Goal: Complete application form: Complete application form

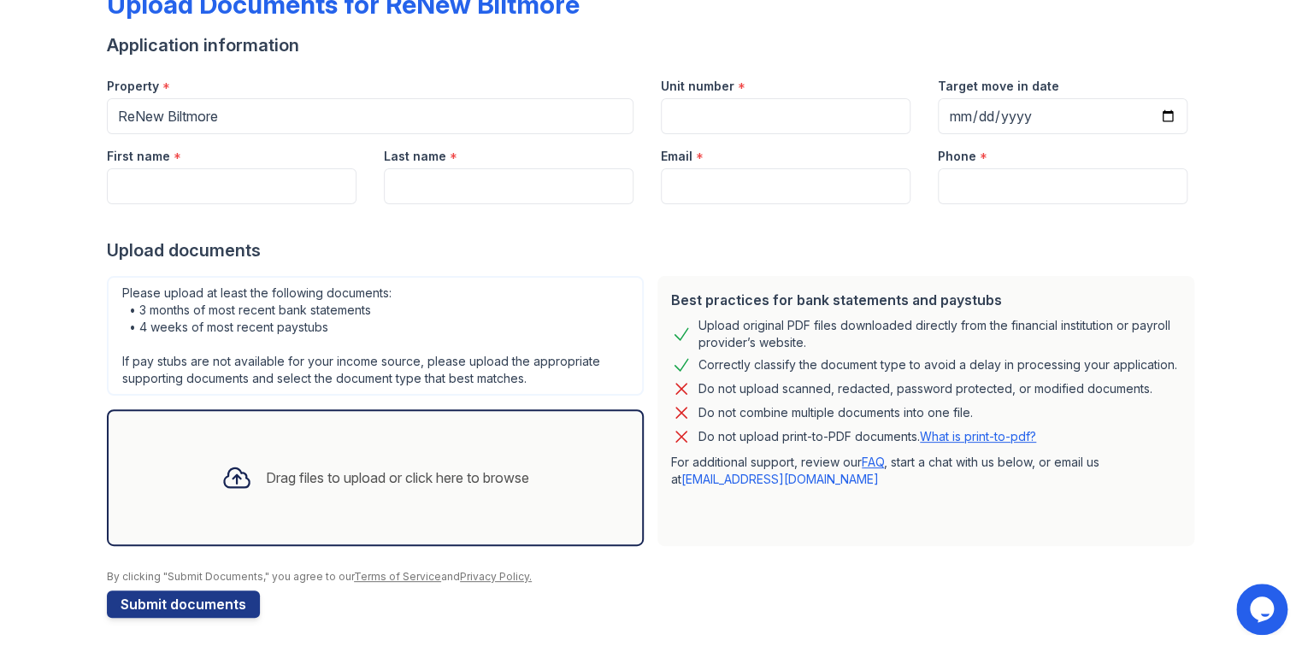
scroll to position [205, 0]
click at [116, 168] on input "First name" at bounding box center [232, 186] width 250 height 36
type input "[PERSON_NAME]"
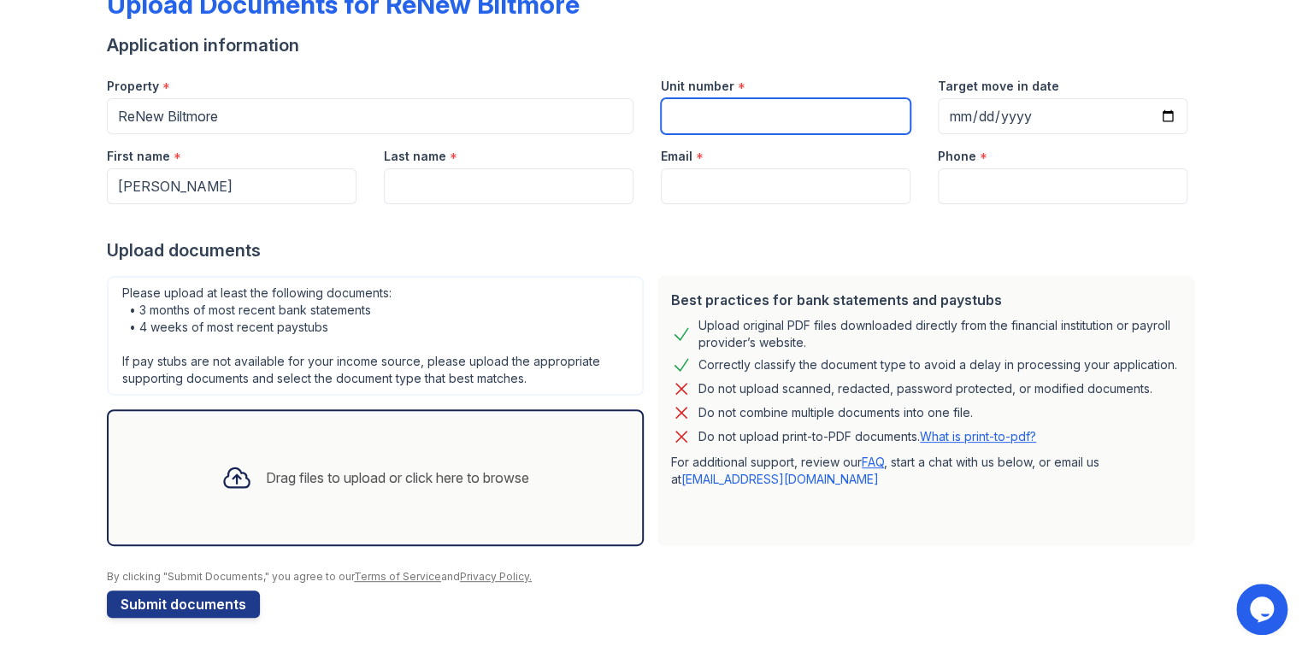
type input "[PERSON_NAME]"
type input "[EMAIL_ADDRESS][DOMAIN_NAME]"
type input "[PHONE_NUMBER]"
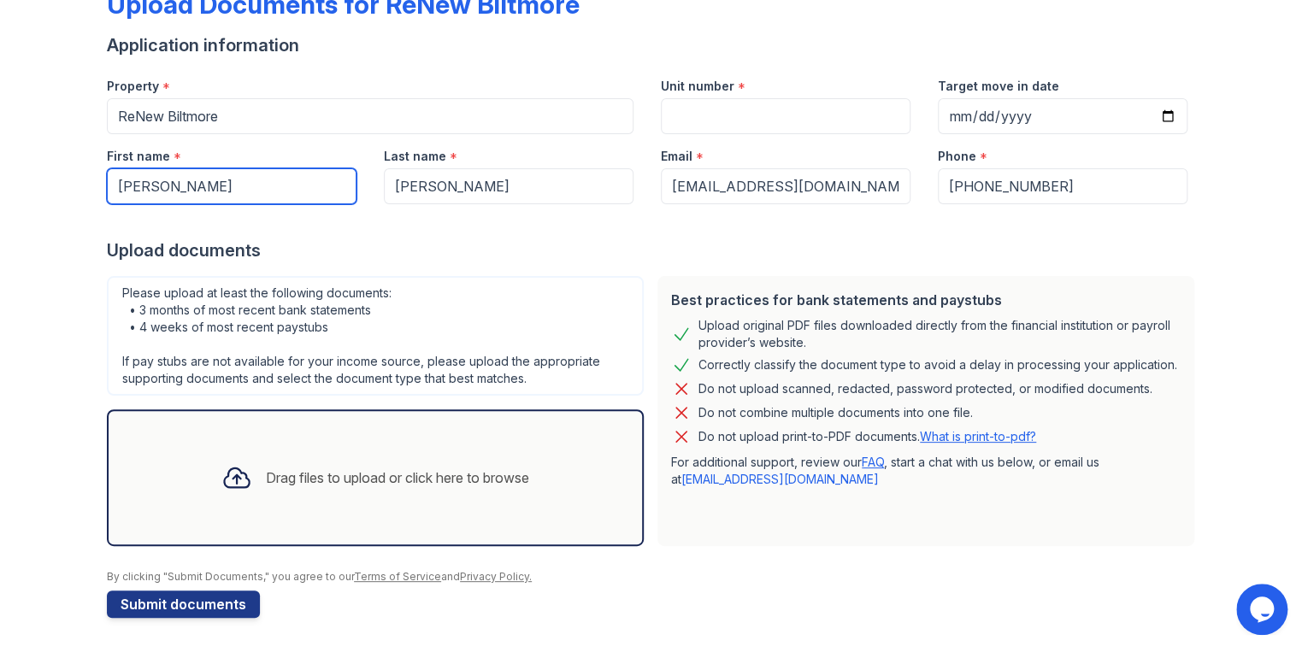
scroll to position [318, 0]
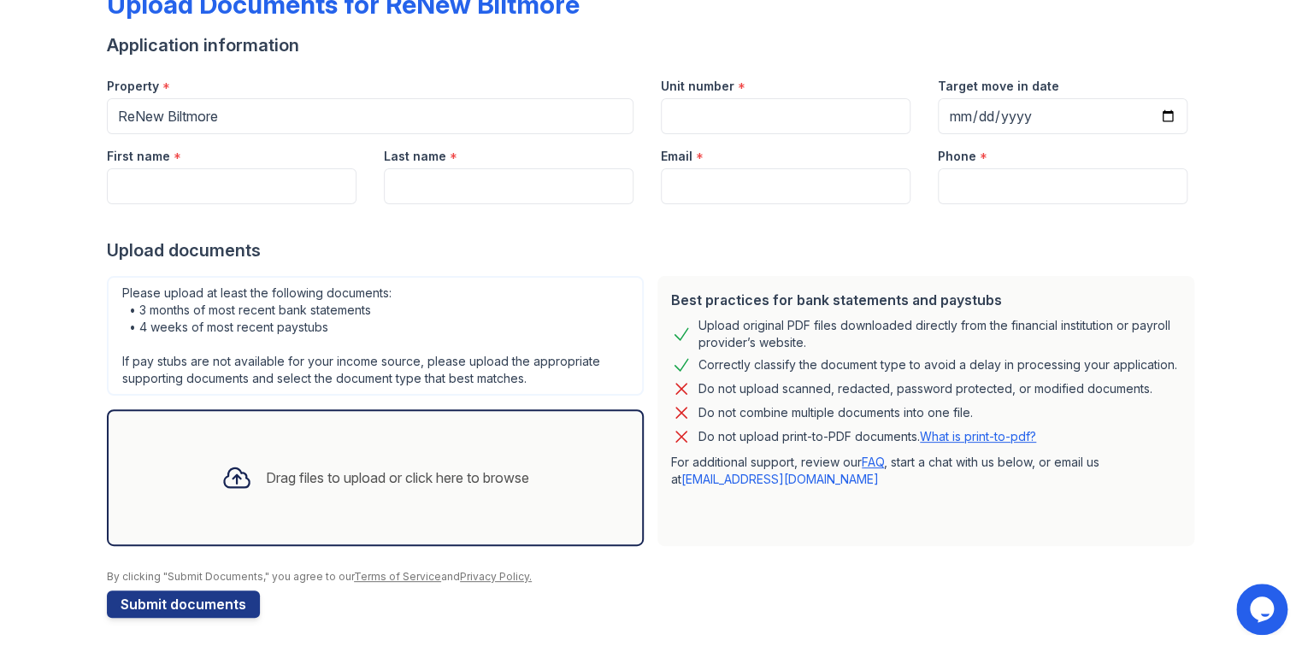
scroll to position [318, 0]
click at [114, 168] on input "First name" at bounding box center [232, 186] width 250 height 36
type input "[PERSON_NAME]"
type input "[EMAIL_ADDRESS][DOMAIN_NAME]"
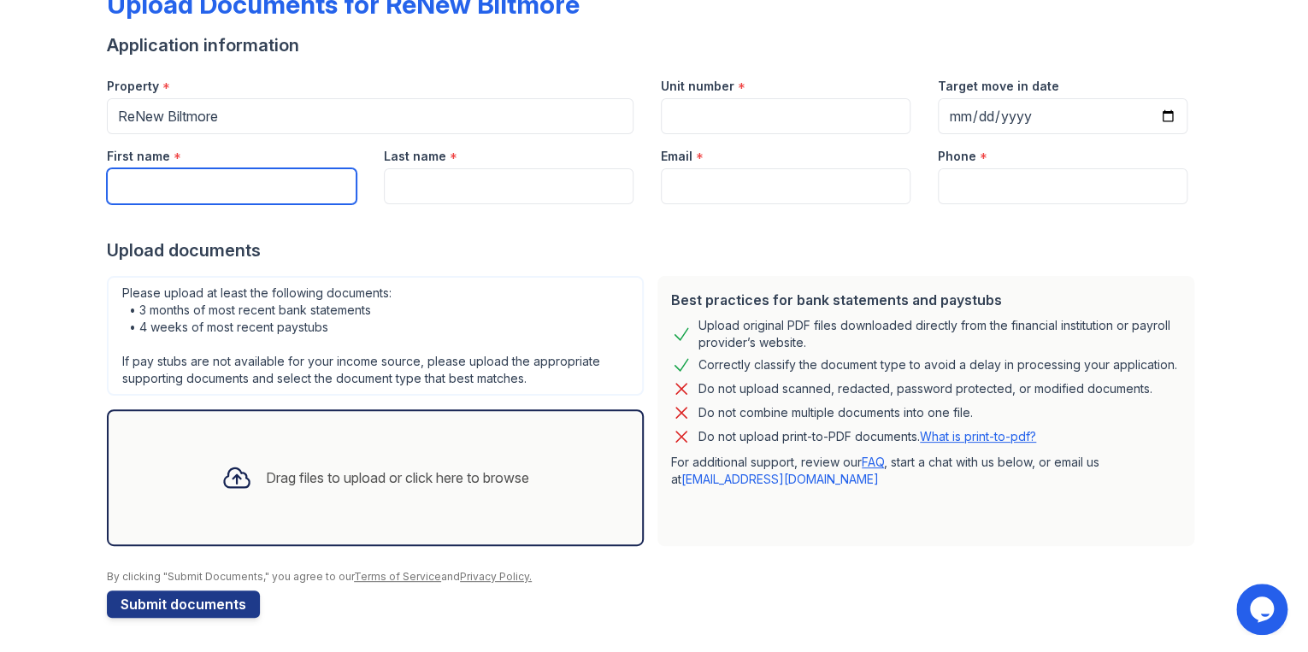
type input "[PHONE_NUMBER]"
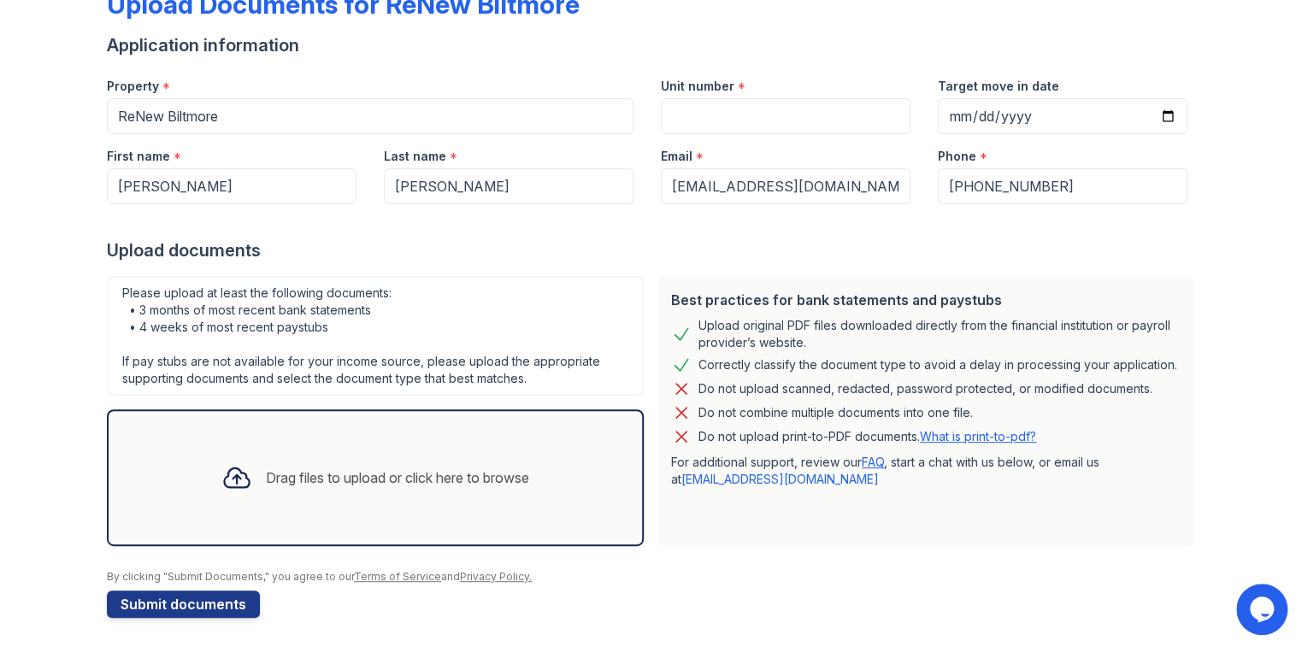
click at [219, 456] on div at bounding box center [237, 478] width 44 height 44
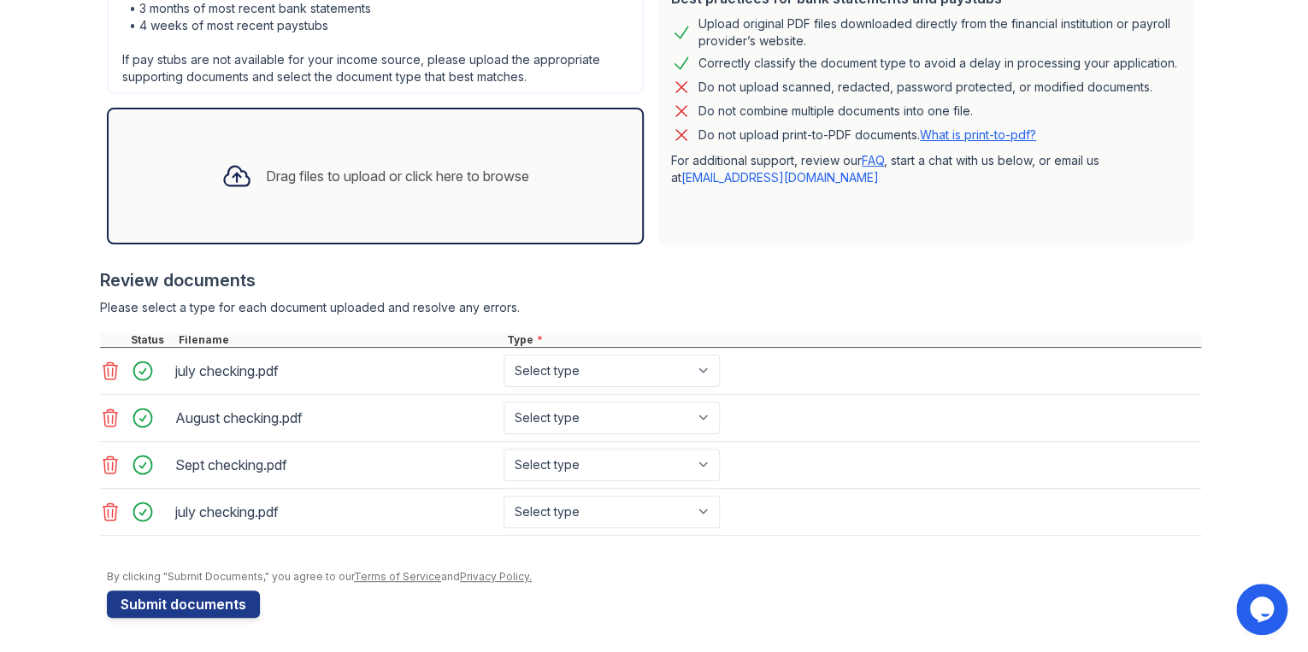
scroll to position [691, 0]
click at [720, 355] on select "Select type Paystub Bank Statement Offer Letter Tax Documents Benefit Award Let…" at bounding box center [612, 371] width 216 height 32
select select "bank_statement"
click at [597, 355] on select "Select type Paystub Bank Statement Offer Letter Tax Documents Benefit Award Let…" at bounding box center [612, 371] width 216 height 32
click at [720, 402] on select "Select type Paystub Bank Statement Offer Letter Tax Documents Benefit Award Let…" at bounding box center [612, 418] width 216 height 32
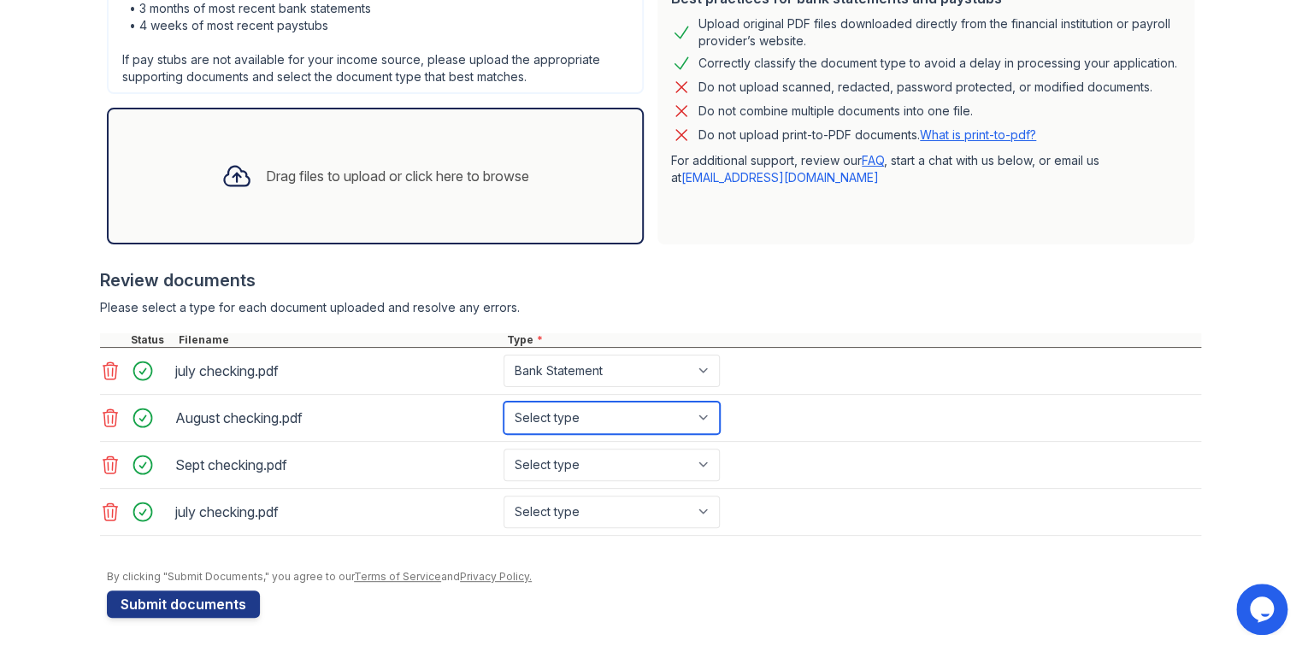
select select "bank_statement"
click at [597, 402] on select "Select type Paystub Bank Statement Offer Letter Tax Documents Benefit Award Let…" at bounding box center [612, 418] width 216 height 32
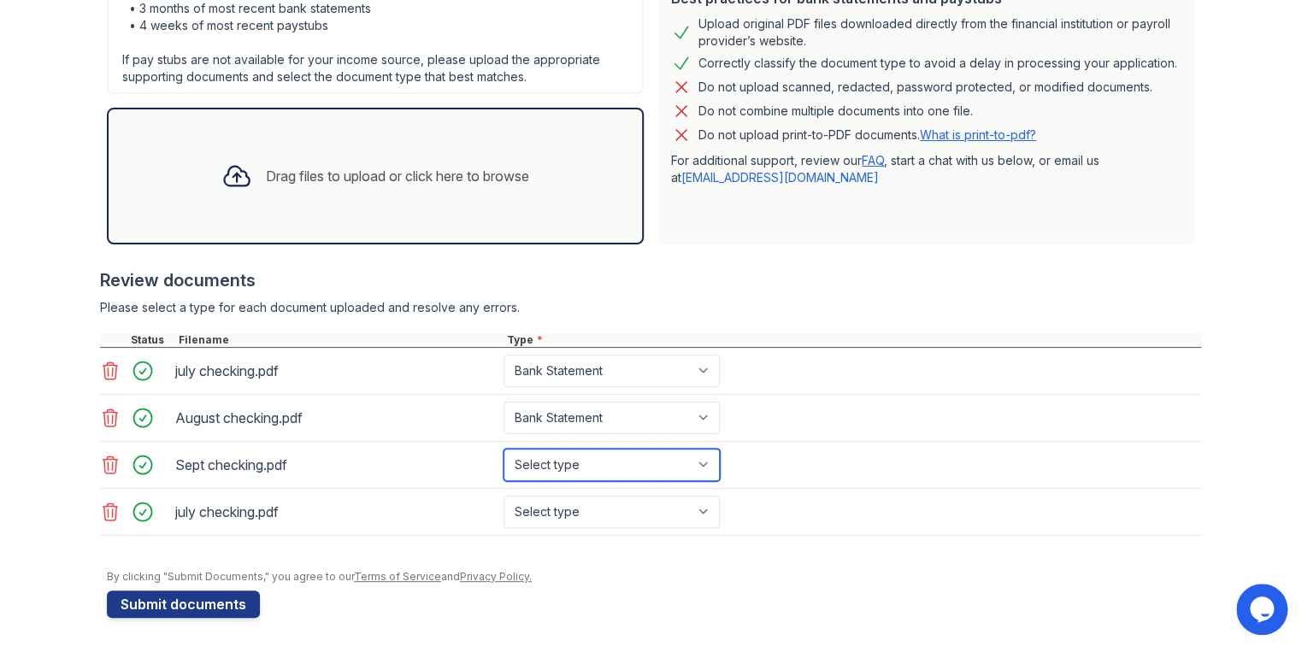
click at [720, 449] on select "Select type Paystub Bank Statement Offer Letter Tax Documents Benefit Award Let…" at bounding box center [612, 465] width 216 height 32
select select "bank_statement"
click at [597, 449] on select "Select type Paystub Bank Statement Offer Letter Tax Documents Benefit Award Let…" at bounding box center [612, 465] width 216 height 32
click at [106, 502] on icon at bounding box center [110, 512] width 21 height 21
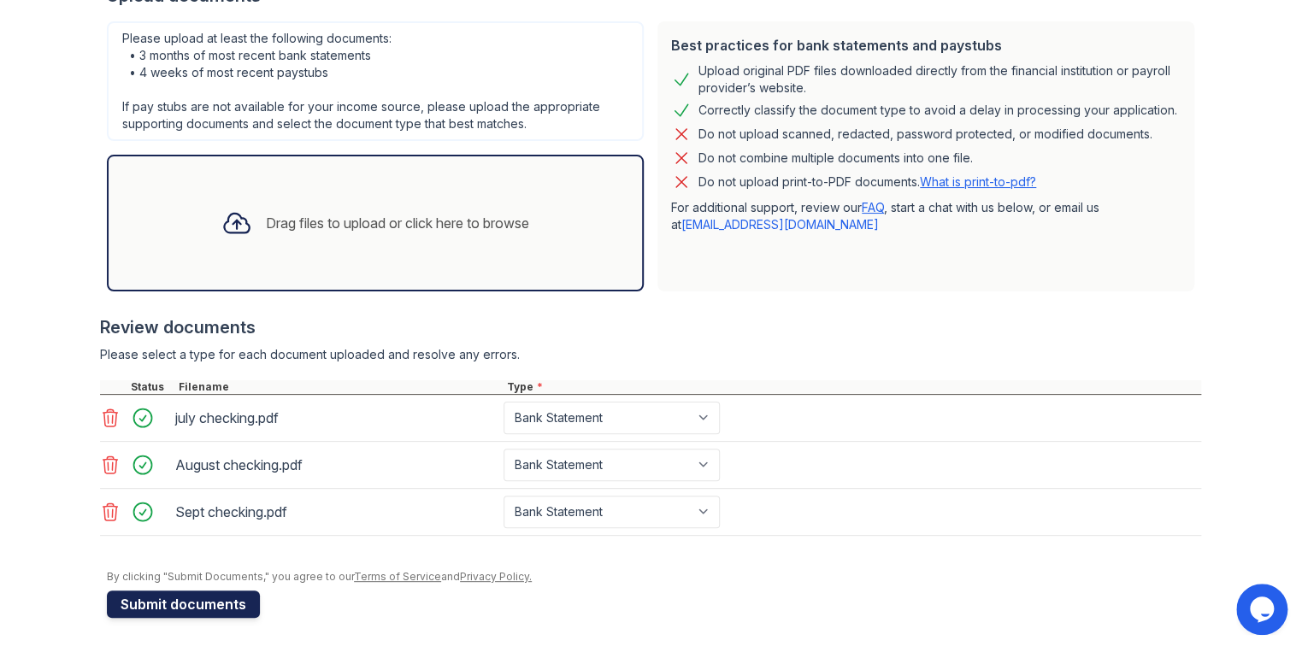
click at [173, 591] on button "Submit documents" at bounding box center [183, 604] width 153 height 27
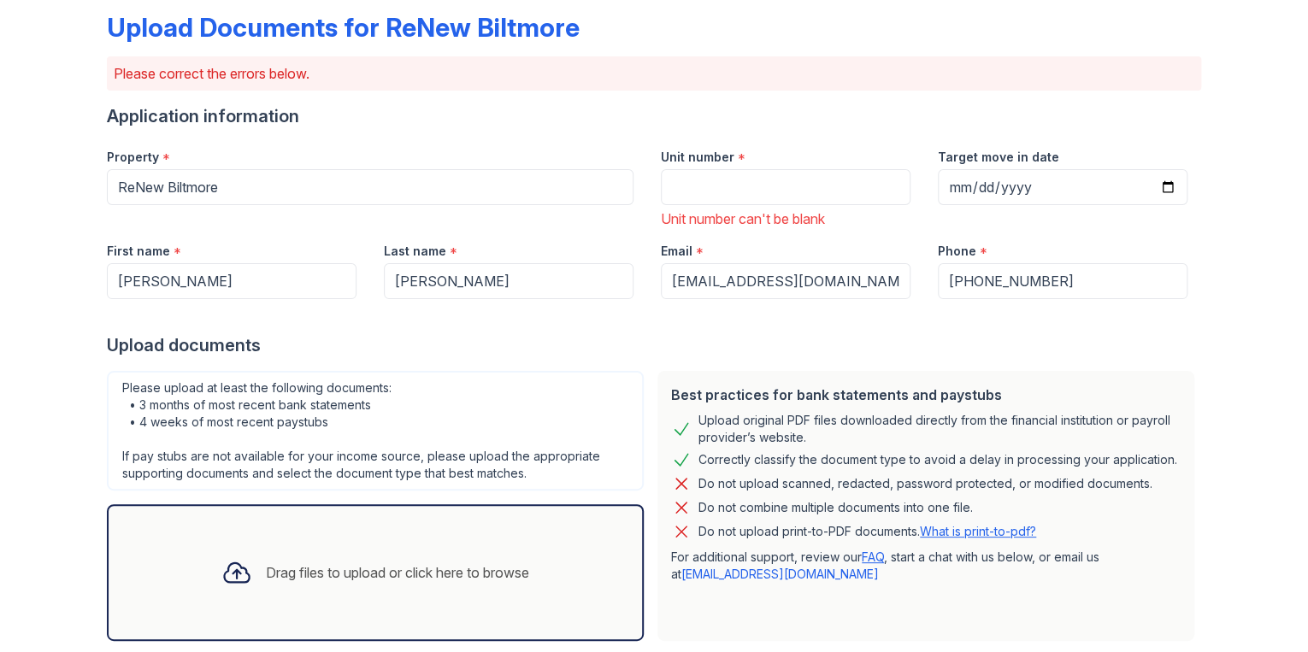
scroll to position [0, 0]
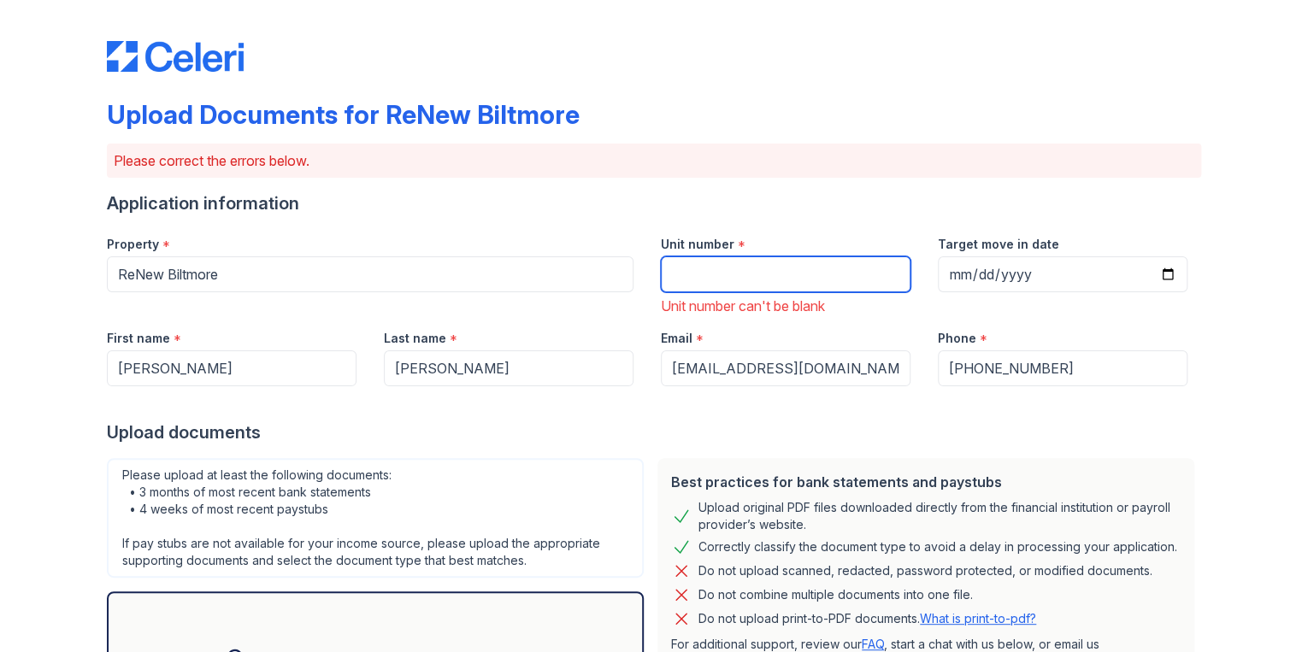
click at [681, 292] on input "Unit number" at bounding box center [786, 275] width 250 height 36
type input "23"
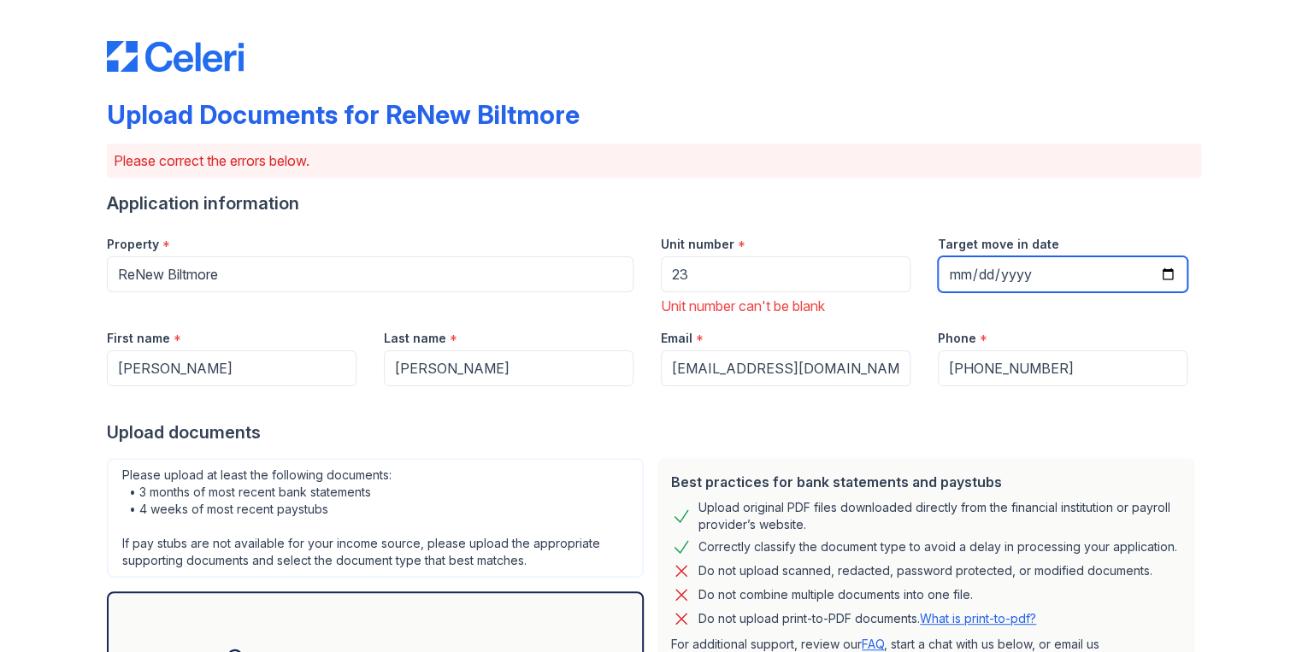
click at [1157, 292] on input "Target move in date" at bounding box center [1063, 275] width 250 height 36
type input "2025-10-17"
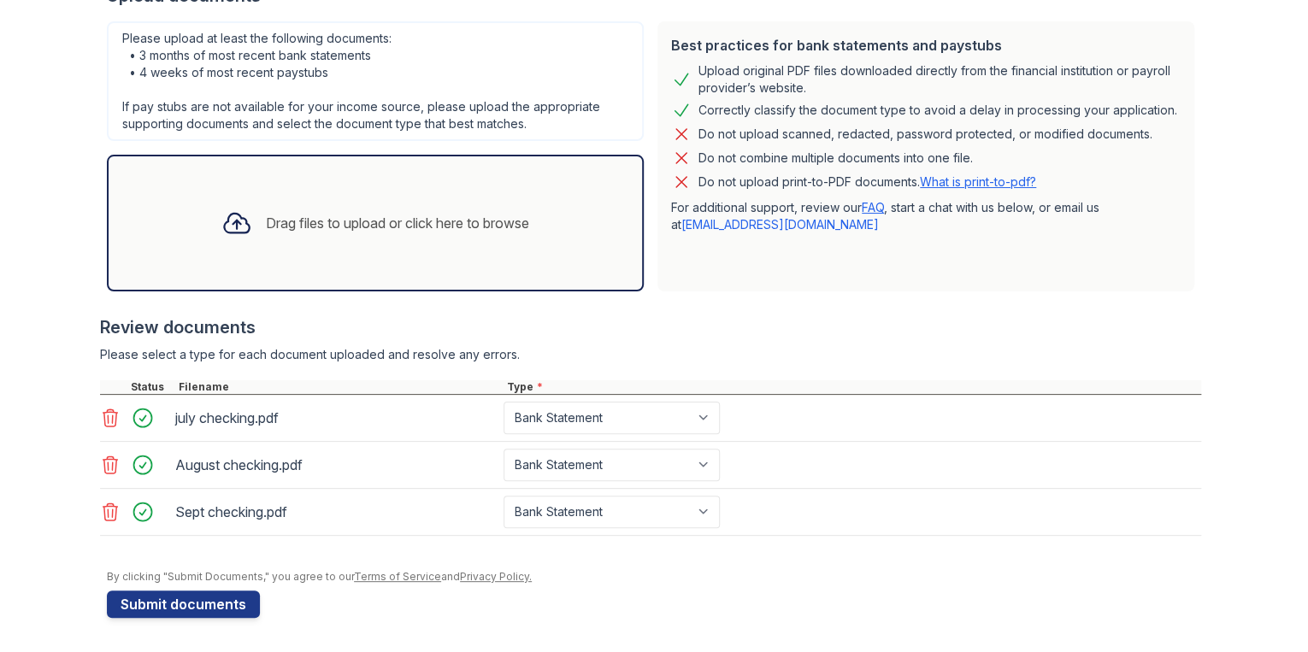
scroll to position [723, 0]
click at [216, 594] on button "Submit documents" at bounding box center [183, 604] width 153 height 27
